Goal: Task Accomplishment & Management: Use online tool/utility

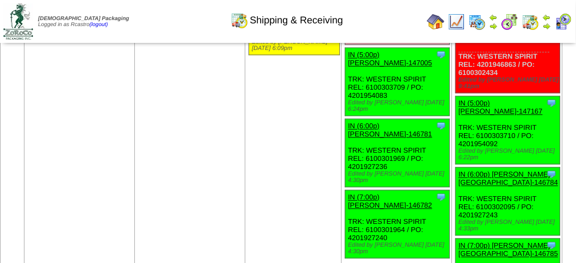
scroll to position [1413, 0]
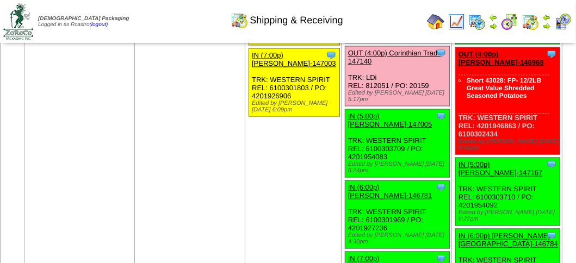
click at [368, 66] on link "OUT (4:00p) Corinthian Tradi-147140" at bounding box center [394, 57] width 93 height 16
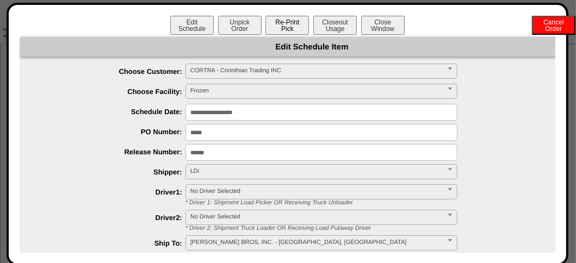
click at [283, 22] on button "Re-Print Pick" at bounding box center [286, 25] width 43 height 19
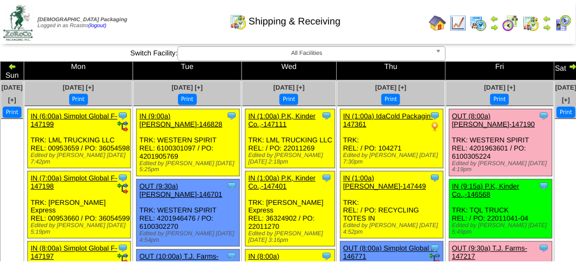
scroll to position [1413, 0]
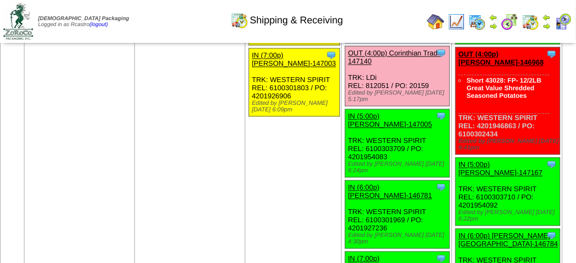
click at [364, 66] on link "OUT (4:00p) Corinthian Tradi-147140" at bounding box center [394, 57] width 93 height 16
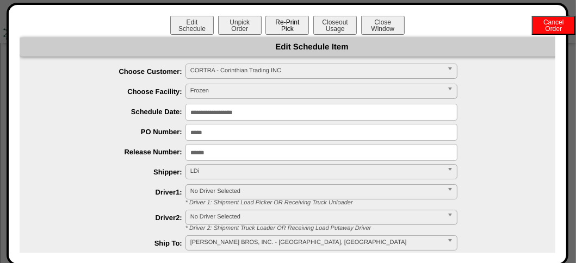
click at [290, 19] on button "Re-Print Pick" at bounding box center [286, 25] width 43 height 19
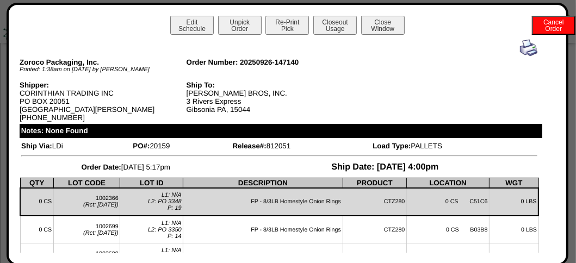
click at [520, 49] on img at bounding box center [528, 47] width 17 height 17
